Goal: Check status: Check status

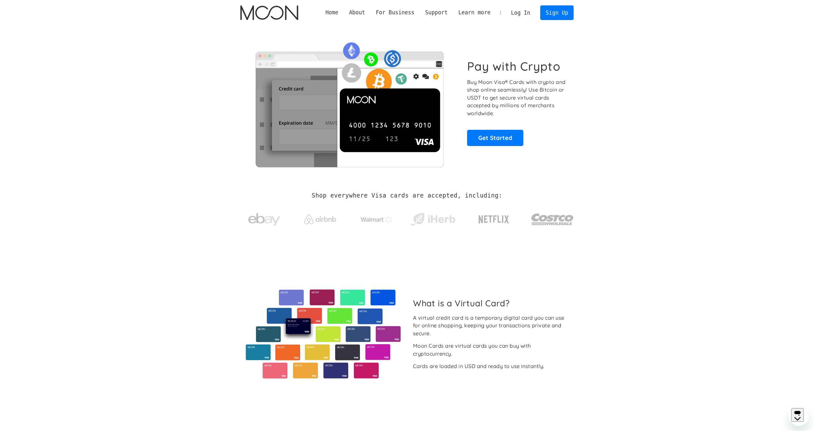
click at [525, 10] on link "Log In" at bounding box center [521, 13] width 30 height 14
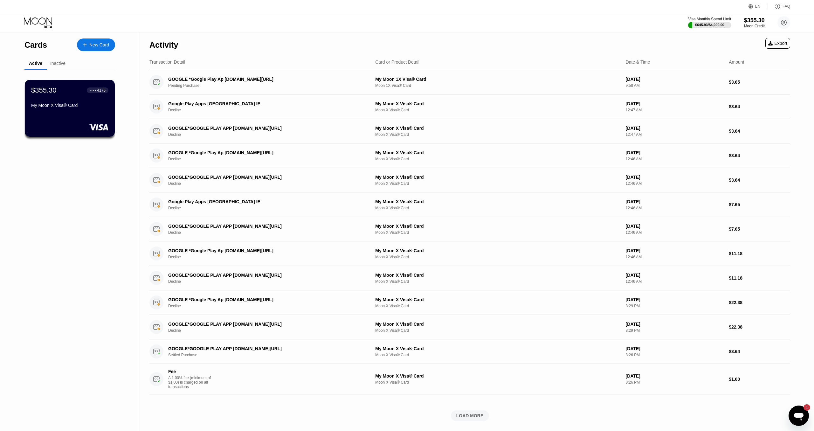
click at [68, 107] on div "My Moon X Visa® Card" at bounding box center [69, 105] width 77 height 5
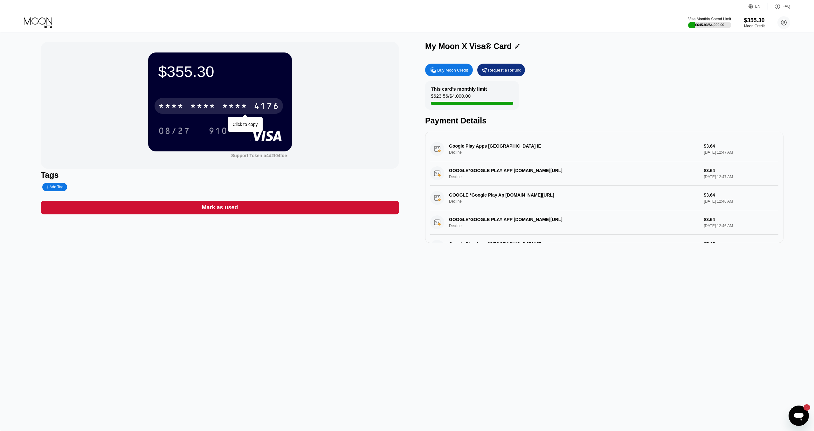
drag, startPoint x: 228, startPoint y: 102, endPoint x: 379, endPoint y: 83, distance: 152.0
click at [228, 102] on div "* * * * * * * * * * * * 4176" at bounding box center [219, 106] width 128 height 16
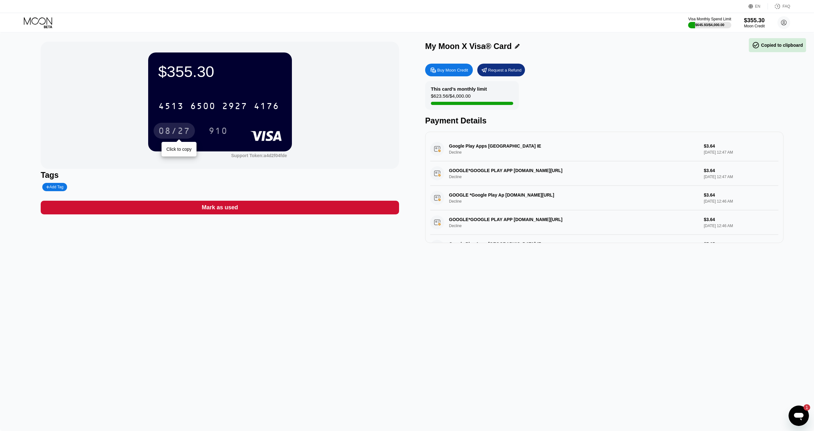
click at [172, 128] on div "08/27" at bounding box center [174, 132] width 32 height 10
click at [211, 129] on div "910" at bounding box center [218, 132] width 19 height 10
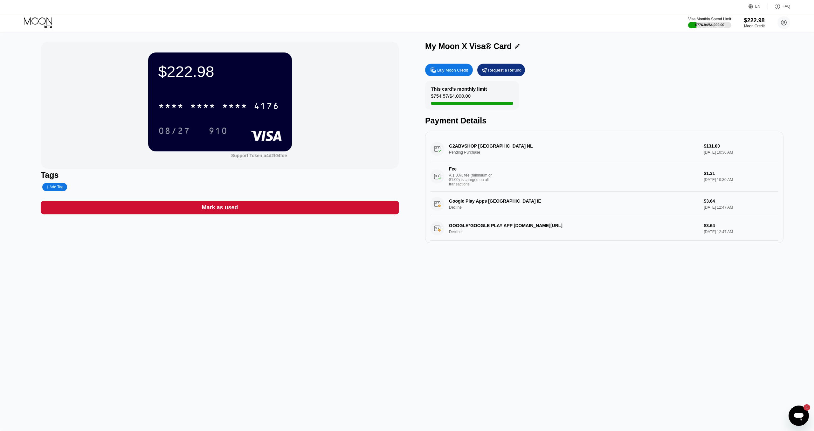
drag, startPoint x: 538, startPoint y: 301, endPoint x: 535, endPoint y: 295, distance: 6.9
click at [538, 301] on div "$222.98 * * * * * * * * * * * * 4176 08/27 910 Support Token: a4d2f04fde Tags A…" at bounding box center [407, 231] width 814 height 399
click at [533, 285] on div "$222.98 * * * * * * * * * * * * 4176 08/27 910 Support Token: a4d2f04fde Tags A…" at bounding box center [407, 231] width 814 height 399
click at [523, 282] on div "$222.98 * * * * * * * * * * * * 4176 08/27 910 Support Token: a4d2f04fde Tags A…" at bounding box center [407, 231] width 814 height 399
click at [492, 281] on div "$222.98 * * * * * * * * * * * * 4176 08/27 910 Support Token: a4d2f04fde Tags A…" at bounding box center [407, 231] width 814 height 399
